Goal: Task Accomplishment & Management: Use online tool/utility

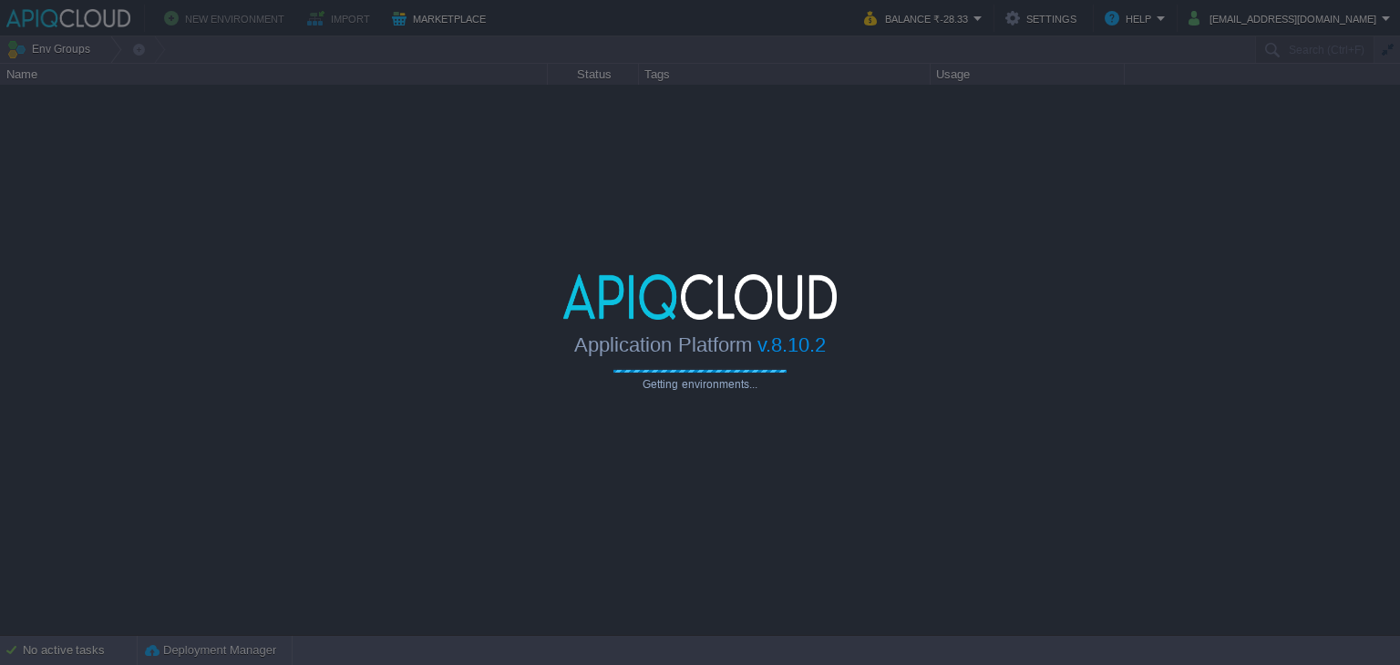
type input "Search (Ctrl+F)"
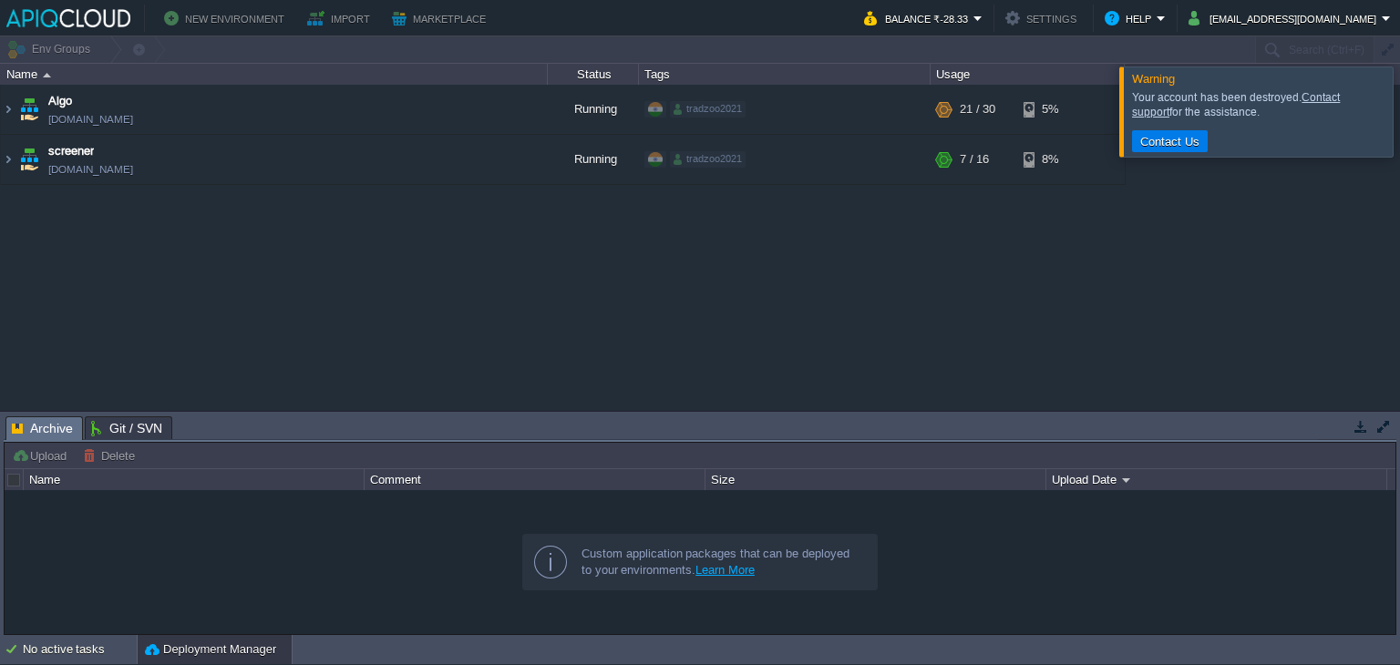
click at [1100, 249] on div "Algo [DOMAIN_NAME] Running tradzoo2021 + Add to Env Group RAM 56% CPU 1% 21 / 3…" at bounding box center [700, 248] width 1400 height 326
click at [281, 96] on td "Algo [DOMAIN_NAME]" at bounding box center [274, 110] width 547 height 50
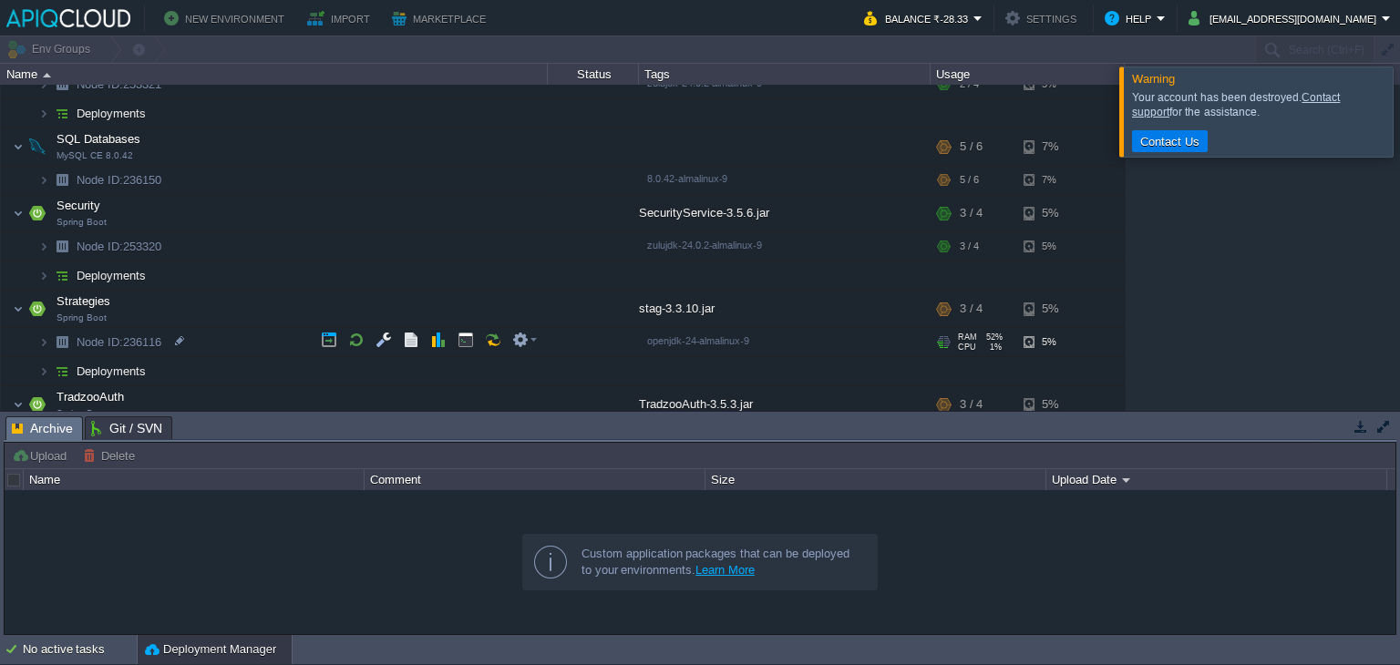
scroll to position [208, 0]
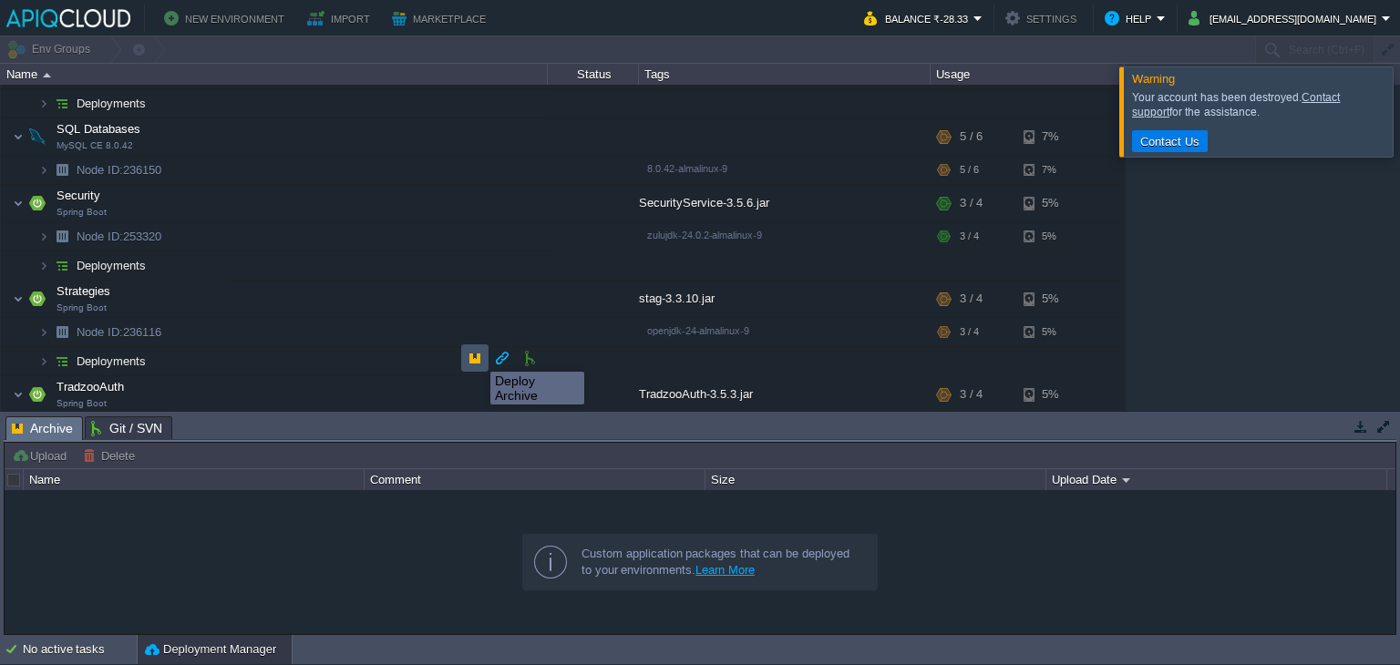
click at [477, 355] on button "button" at bounding box center [475, 358] width 16 height 16
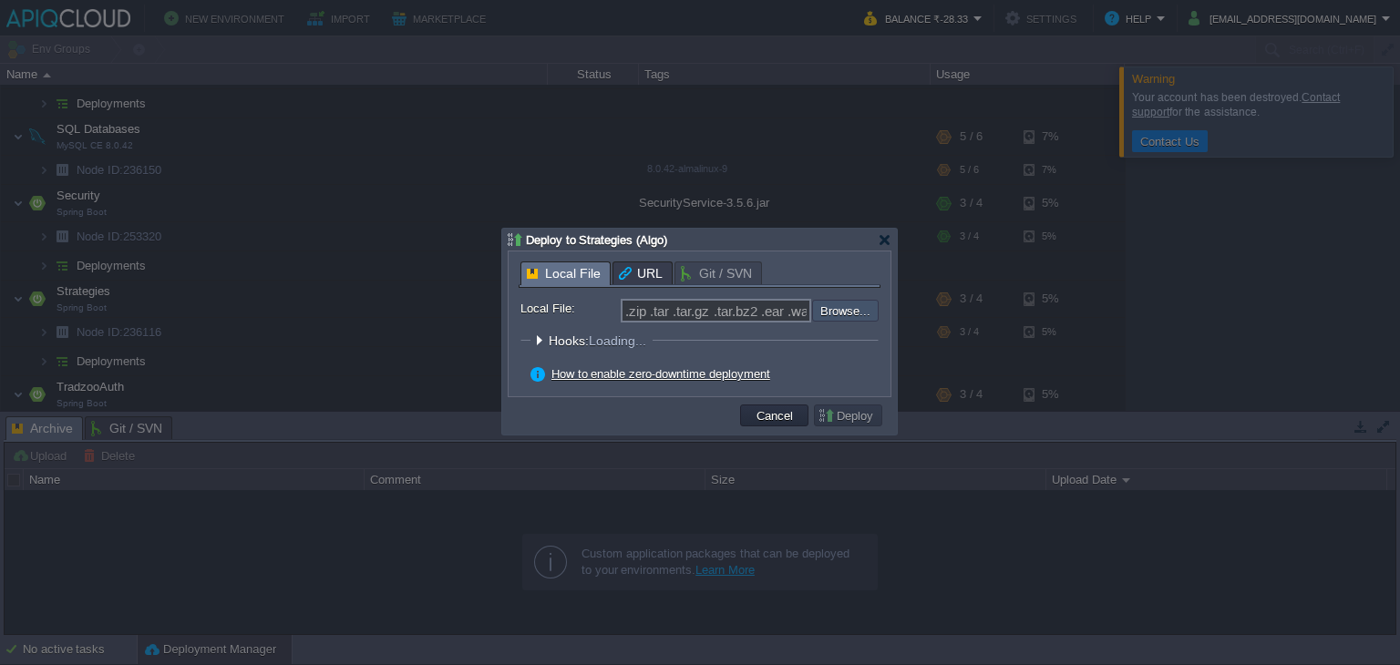
click at [840, 314] on input "file" at bounding box center [763, 311] width 231 height 22
type input "C:\fakepath\stag-3.3.10.jar"
type input "stag-3.3.10.jar"
click at [855, 416] on button "Deploy" at bounding box center [847, 415] width 61 height 16
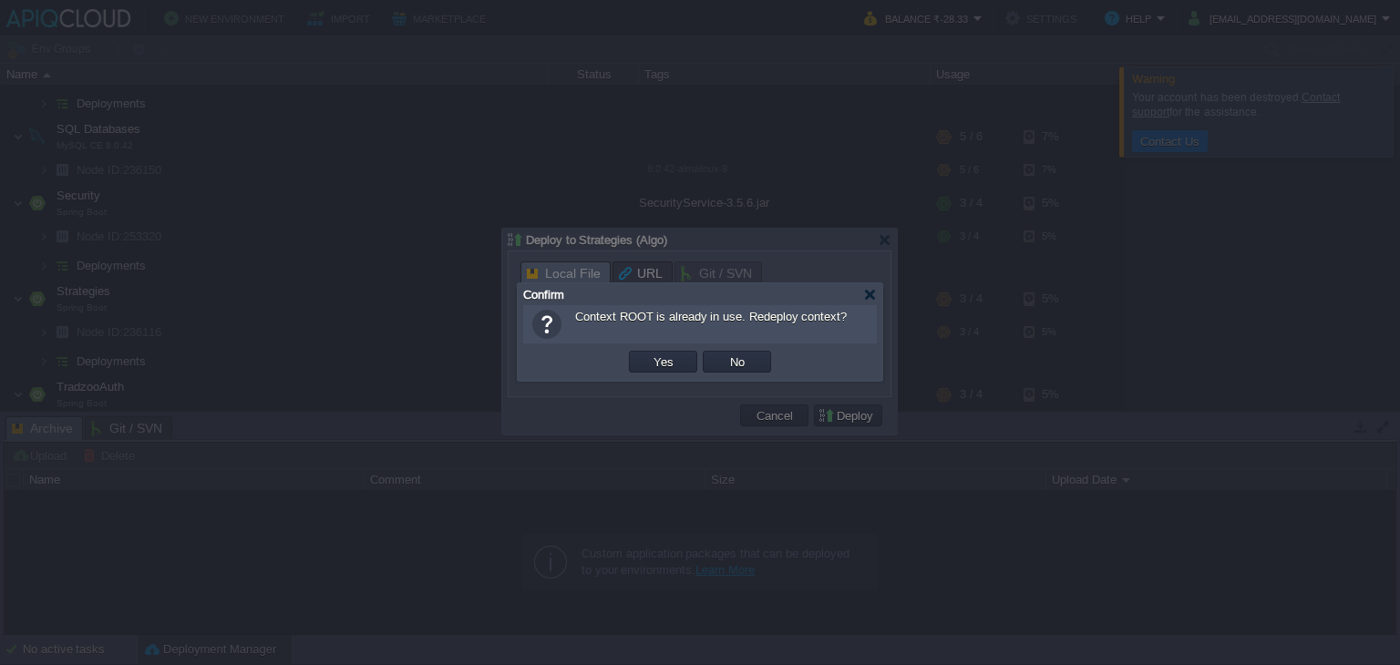
click at [663, 351] on td "Yes" at bounding box center [663, 362] width 68 height 22
click at [662, 357] on fieldset "Hooks Pre Build Post Pre Deploy Post Pre Update Post" at bounding box center [699, 345] width 358 height 25
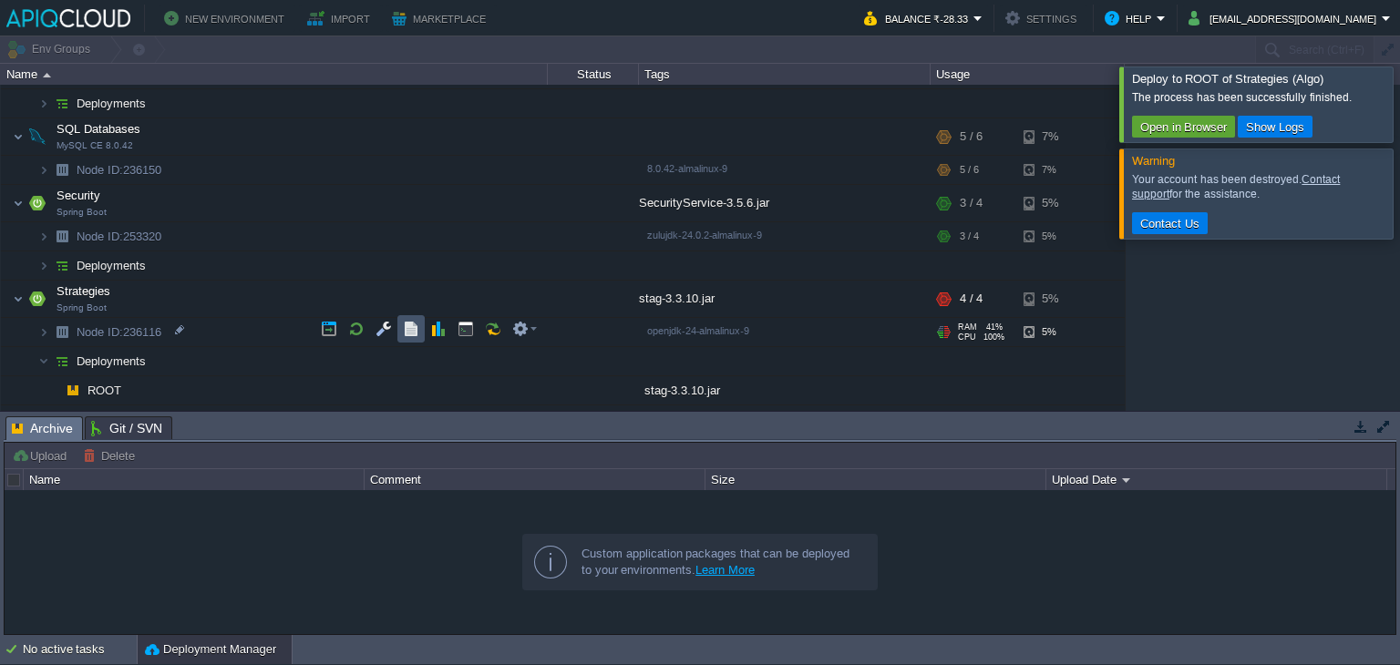
click at [409, 336] on button "button" at bounding box center [411, 329] width 16 height 16
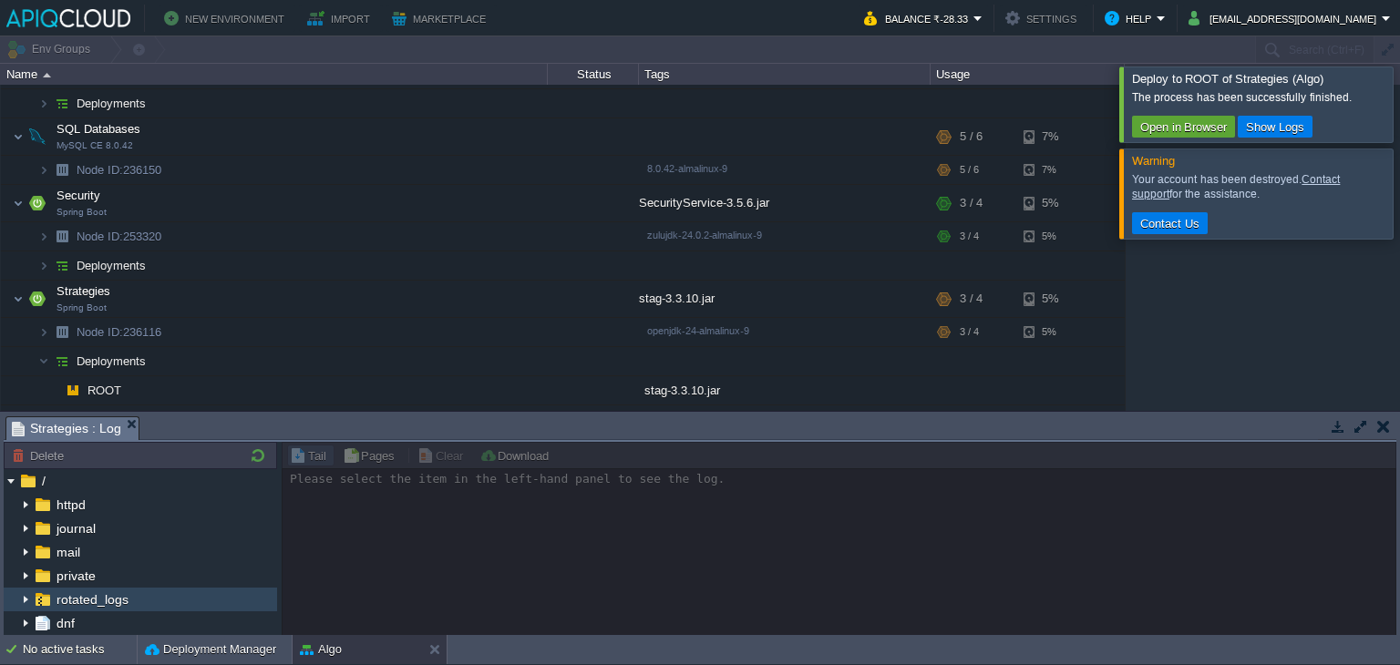
scroll to position [133, 0]
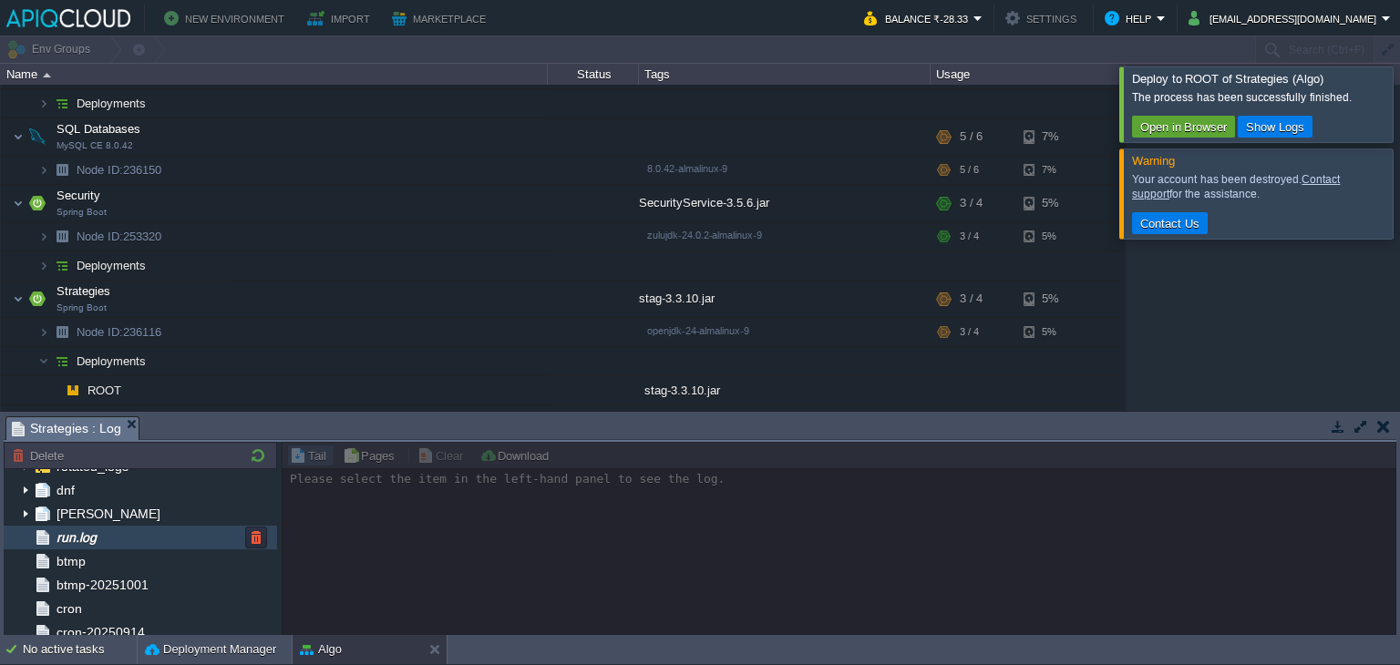
click at [149, 540] on div "run.log" at bounding box center [140, 538] width 273 height 24
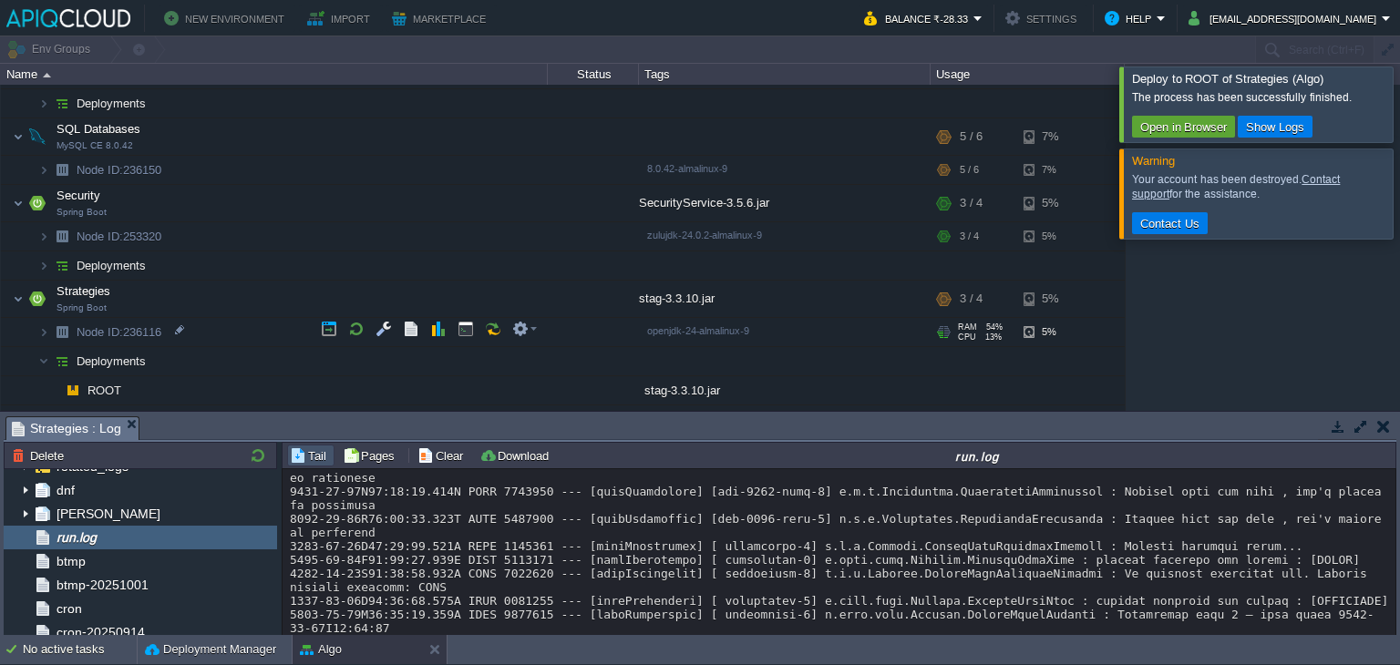
scroll to position [439, 0]
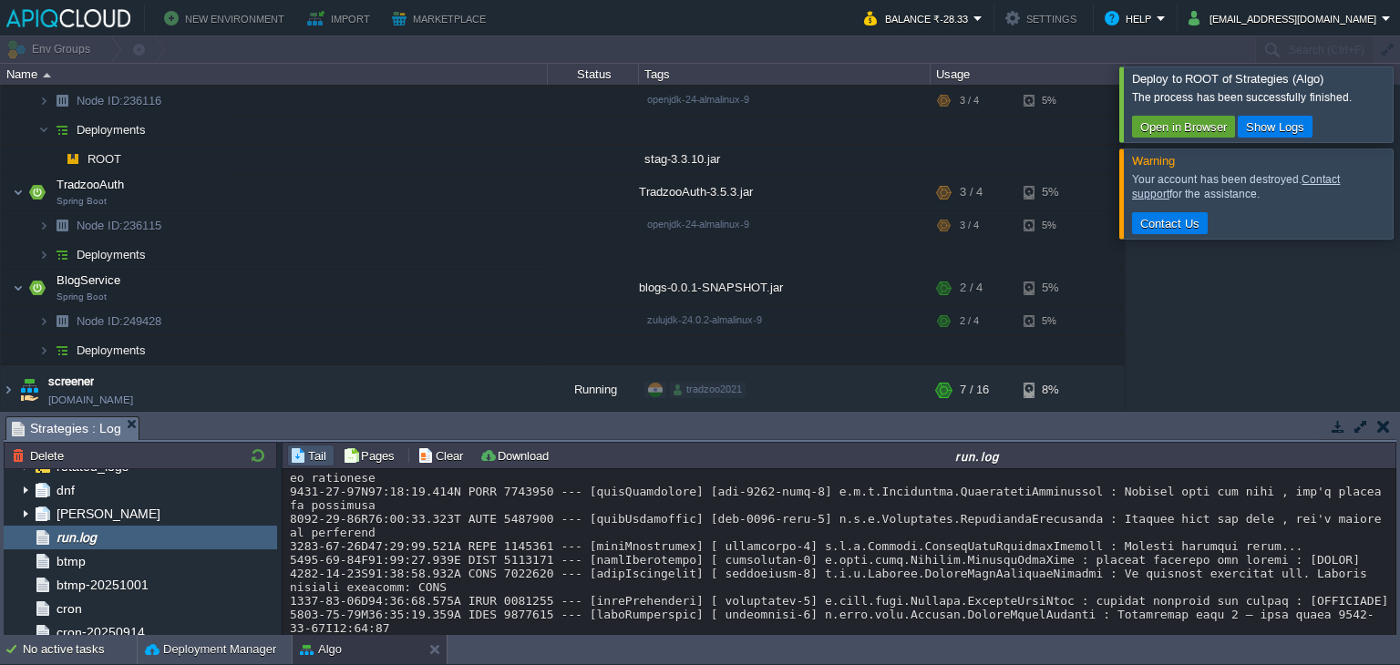
click at [1399, 86] on div at bounding box center [1422, 104] width 0 height 75
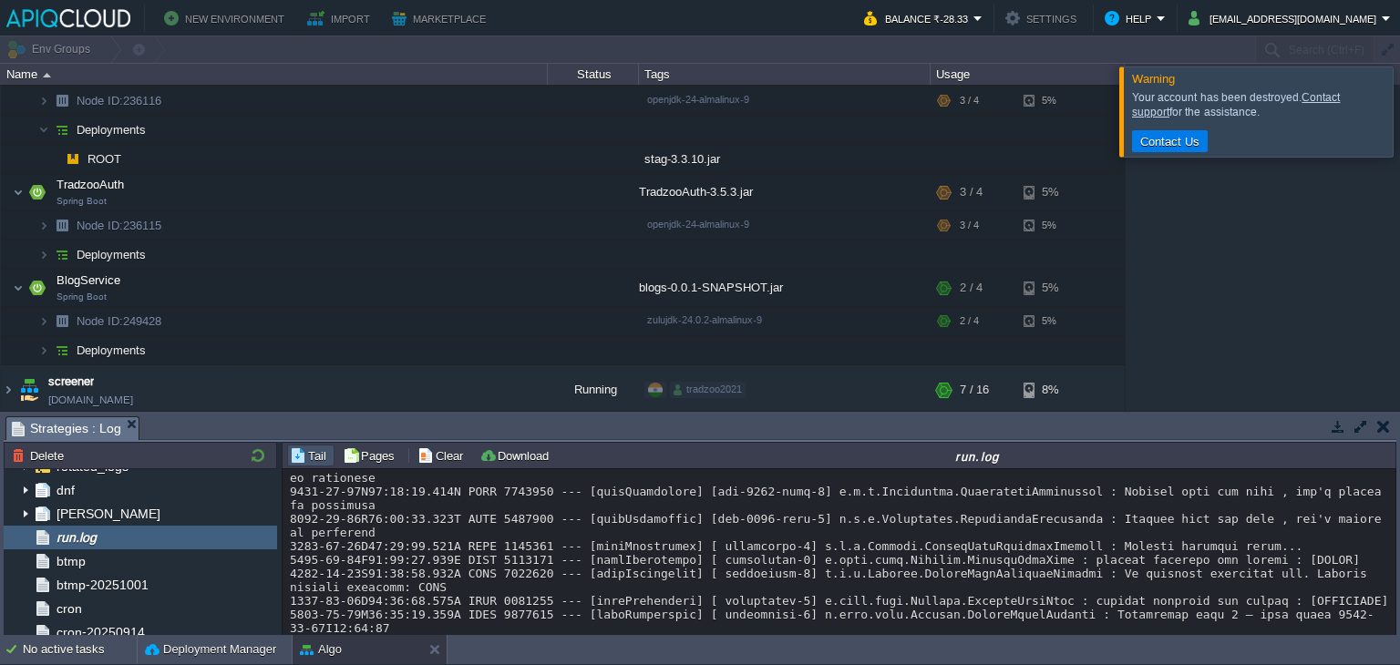
click at [1399, 129] on div at bounding box center [1422, 111] width 0 height 89
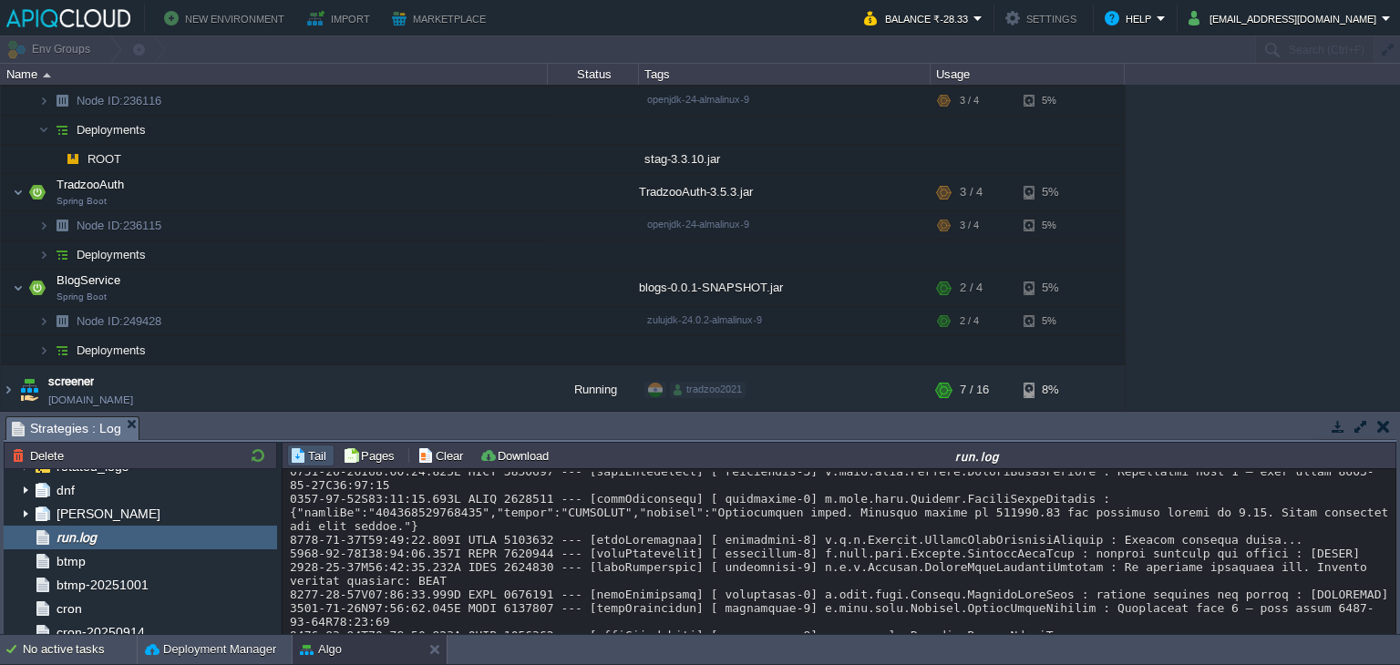
scroll to position [19365, 0]
